Goal: Find specific page/section: Find specific page/section

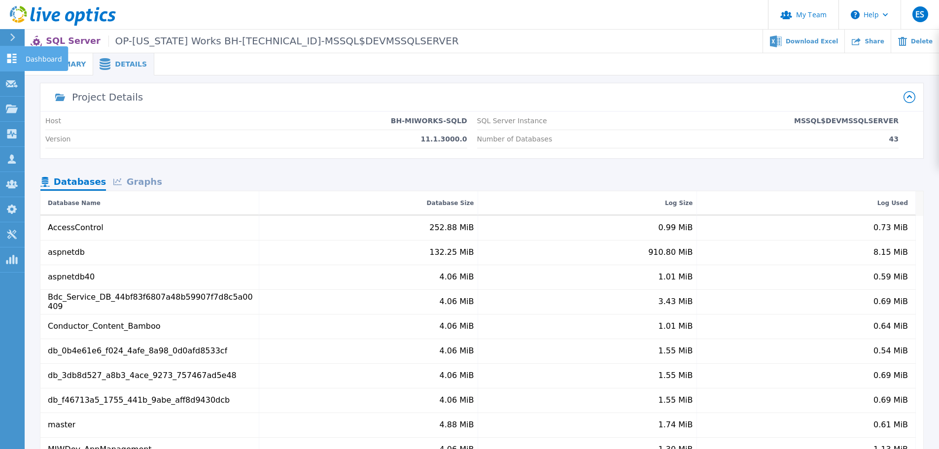
click at [13, 64] on link "Dashboard Dashboard" at bounding box center [12, 58] width 25 height 25
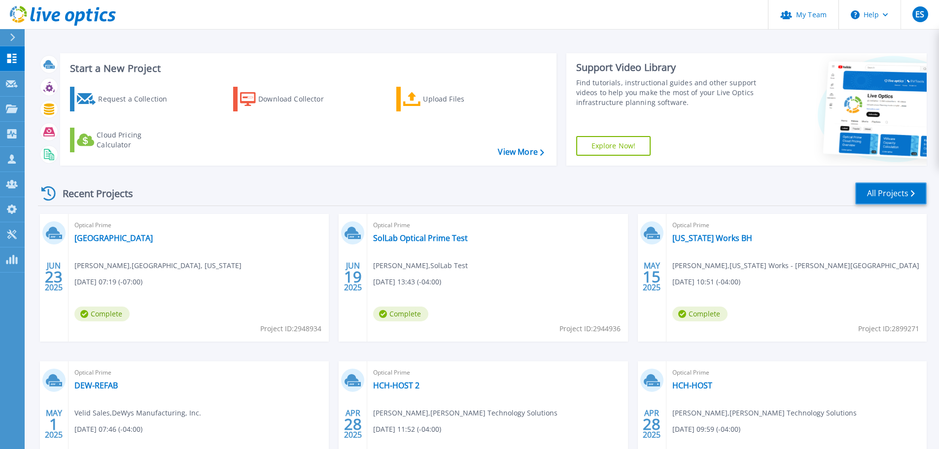
click at [893, 193] on link "All Projects" at bounding box center [890, 193] width 71 height 22
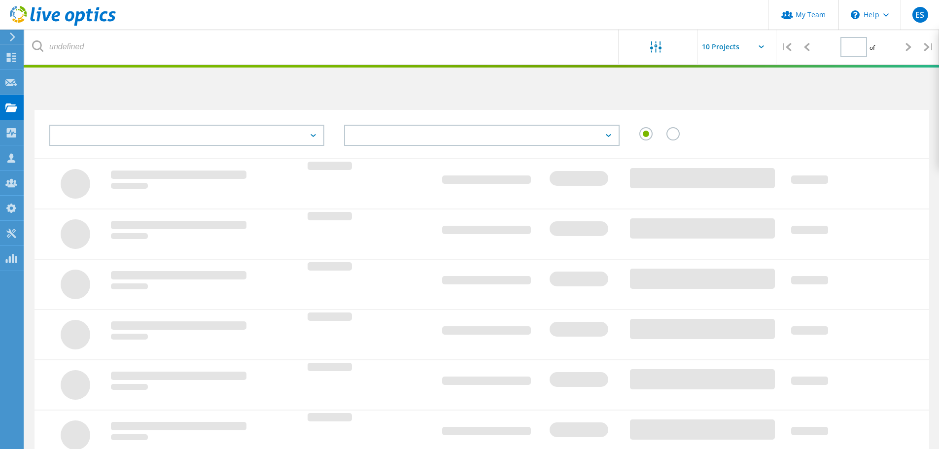
type input "1"
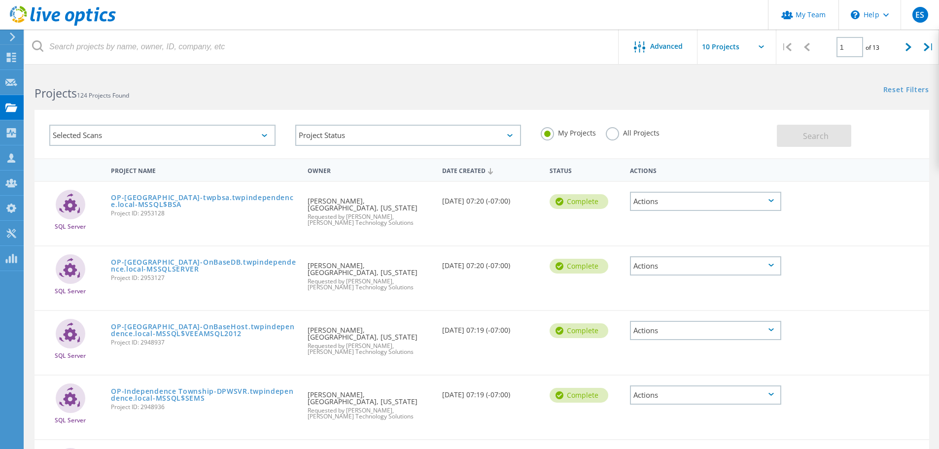
click at [613, 131] on label "All Projects" at bounding box center [632, 131] width 54 height 9
click at [0, 0] on input "All Projects" at bounding box center [0, 0] width 0 height 0
click at [783, 139] on button "Search" at bounding box center [813, 136] width 74 height 22
